Goal: Task Accomplishment & Management: Use online tool/utility

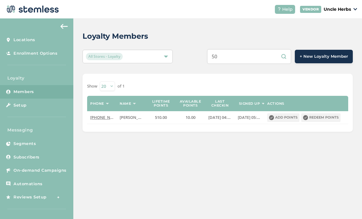
type input "5"
click at [269, 61] on input "9077937883" at bounding box center [249, 56] width 84 height 15
click at [241, 59] on input "9078308747" at bounding box center [249, 56] width 84 height 15
click at [242, 59] on input "9078308747" at bounding box center [249, 56] width 84 height 15
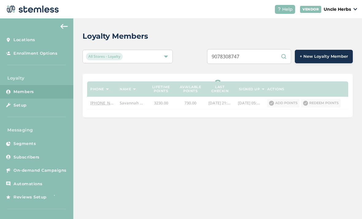
click at [265, 63] on input "9078308747" at bounding box center [249, 56] width 84 height 15
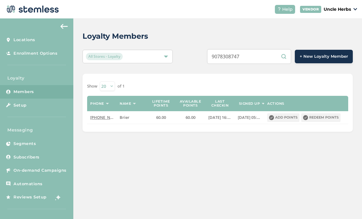
click at [268, 60] on input "9078308747" at bounding box center [249, 56] width 84 height 15
type input "9"
click at [235, 63] on input "text" at bounding box center [249, 56] width 84 height 15
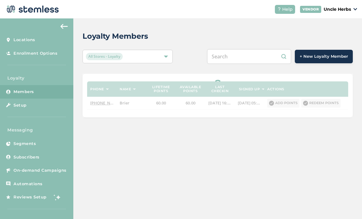
click at [237, 62] on input "text" at bounding box center [249, 56] width 84 height 15
paste input "9072279559"
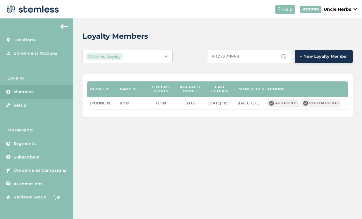
type input "9072279559"
click at [270, 59] on input "9072279559" at bounding box center [249, 56] width 84 height 15
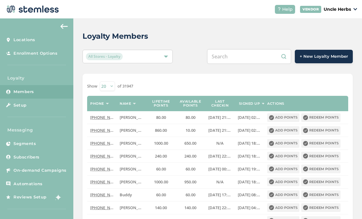
click at [256, 56] on input "text" at bounding box center [249, 56] width 84 height 15
click at [236, 56] on input "text" at bounding box center [249, 56] width 84 height 15
click at [236, 59] on input "text" at bounding box center [249, 56] width 84 height 15
paste input "9072279559"
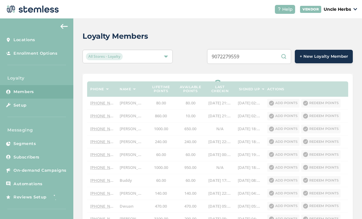
click at [266, 58] on input "9072279559" at bounding box center [249, 56] width 84 height 15
type input "9079036512"
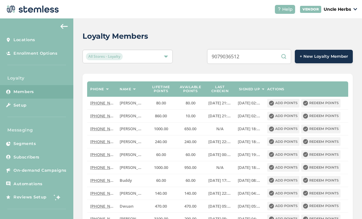
click at [269, 56] on input "9079036512" at bounding box center [249, 56] width 84 height 15
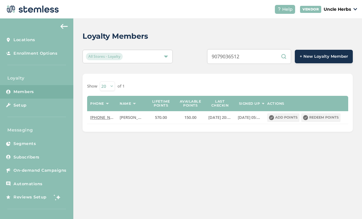
click at [328, 119] on button "Redeem points" at bounding box center [320, 117] width 39 height 9
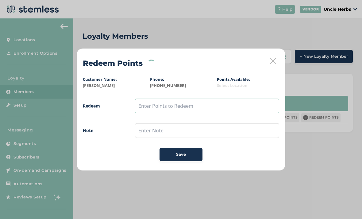
click at [185, 108] on input "text" at bounding box center [207, 105] width 144 height 15
type input "150"
click at [182, 159] on button "Save" at bounding box center [180, 154] width 43 height 13
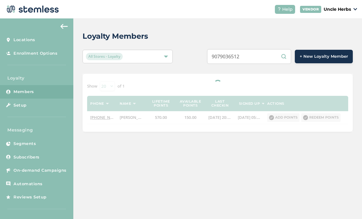
click at [269, 56] on input "9079036512" at bounding box center [249, 56] width 84 height 15
type input "9076915743"
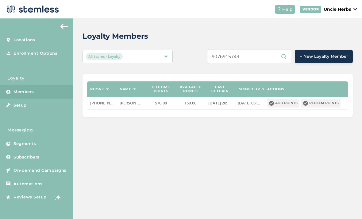
click at [262, 58] on input "9076915743" at bounding box center [249, 56] width 84 height 15
click at [248, 60] on input "9076915743" at bounding box center [249, 56] width 84 height 15
click at [252, 57] on input "9076915743" at bounding box center [249, 56] width 84 height 15
click at [247, 59] on input "9076915743" at bounding box center [249, 56] width 84 height 15
click at [245, 59] on input "9076915743" at bounding box center [249, 56] width 84 height 15
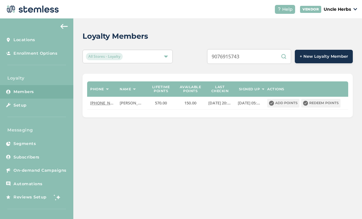
click at [270, 60] on input "9076915743" at bounding box center [249, 56] width 84 height 15
click at [244, 58] on input "9076915743" at bounding box center [249, 56] width 84 height 15
click at [245, 56] on input "9076915743" at bounding box center [249, 56] width 84 height 15
click at [239, 60] on input "9076915743" at bounding box center [249, 56] width 84 height 15
click at [242, 59] on input "9076915743" at bounding box center [249, 56] width 84 height 15
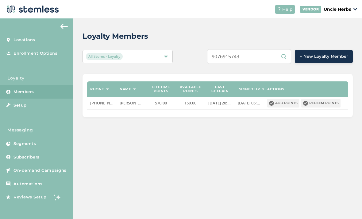
click at [270, 59] on input "9076915743" at bounding box center [249, 56] width 84 height 15
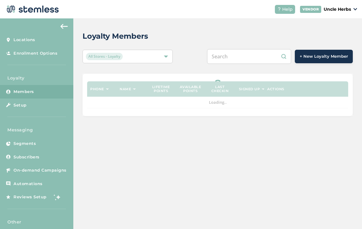
click at [252, 61] on input "text" at bounding box center [249, 56] width 84 height 15
click at [238, 58] on input "text" at bounding box center [249, 56] width 84 height 15
click at [239, 57] on input "text" at bounding box center [249, 56] width 84 height 15
paste input "9076915743"
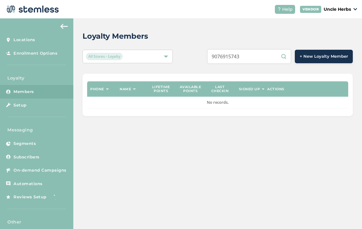
type input "9076915743"
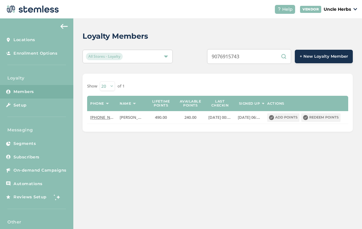
click at [323, 121] on button "Redeem points" at bounding box center [320, 117] width 39 height 9
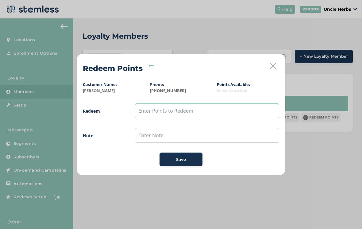
click at [180, 117] on input "text" at bounding box center [207, 110] width 144 height 15
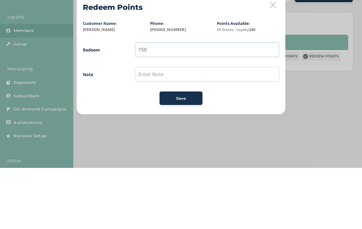
type input "150"
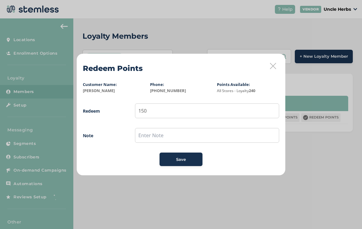
click at [187, 160] on div "Save" at bounding box center [180, 159] width 33 height 6
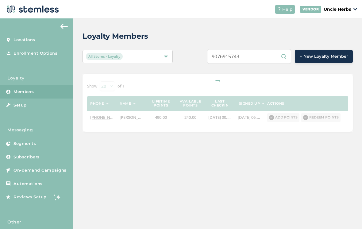
click at [285, 57] on input "9076915743" at bounding box center [249, 56] width 84 height 15
type input "9077937883"
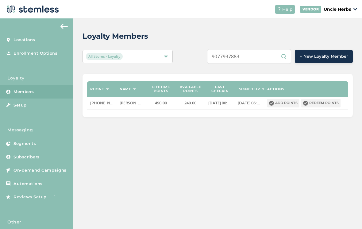
click at [263, 59] on input "9077937883" at bounding box center [249, 56] width 84 height 15
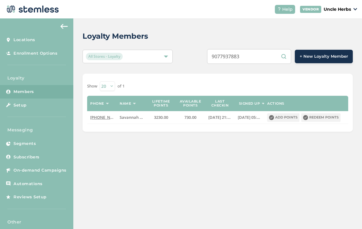
click at [322, 119] on button "Redeem points" at bounding box center [320, 117] width 39 height 9
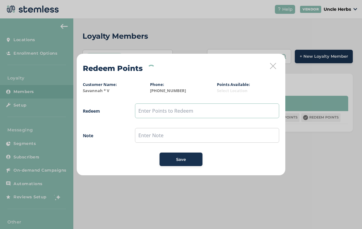
click at [186, 113] on input "text" at bounding box center [207, 110] width 144 height 15
type input "150"
click at [185, 160] on span "Save" at bounding box center [181, 159] width 10 height 6
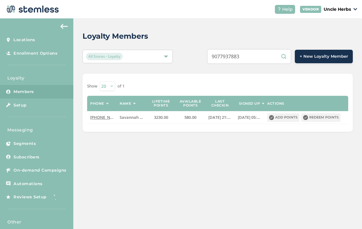
click at [327, 121] on button "Redeem points" at bounding box center [320, 117] width 39 height 9
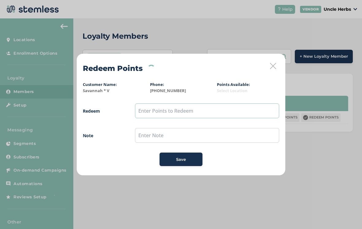
click at [186, 111] on input "text" at bounding box center [207, 110] width 144 height 15
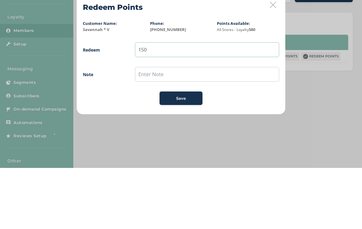
type input "150"
click at [185, 156] on span "Save" at bounding box center [181, 159] width 10 height 6
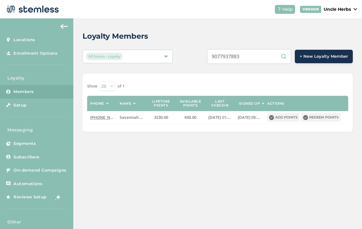
click at [320, 119] on button "Redeem points" at bounding box center [320, 117] width 39 height 9
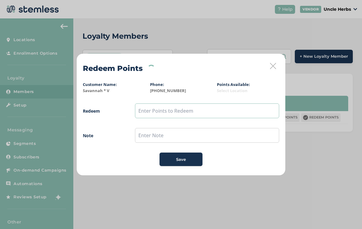
click at [186, 112] on input "text" at bounding box center [207, 110] width 144 height 15
type input "150"
click at [188, 163] on button "Save" at bounding box center [180, 158] width 43 height 13
